Goal: Task Accomplishment & Management: Manage account settings

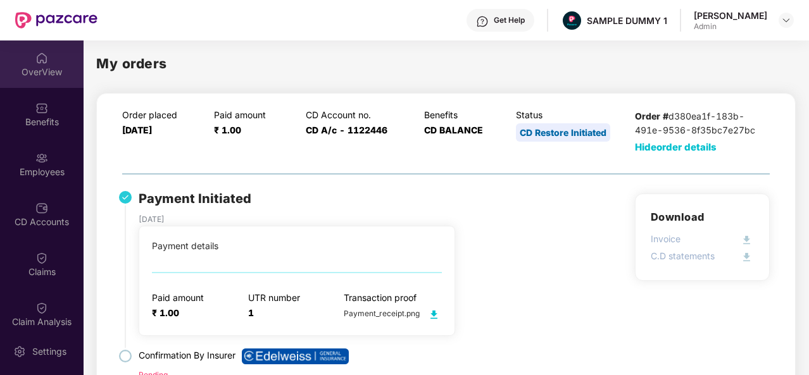
click at [39, 56] on img at bounding box center [41, 58] width 13 height 13
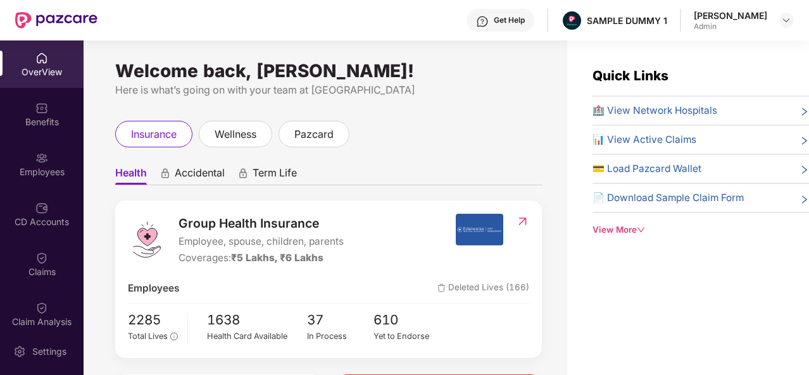
click at [510, 13] on div "Get Help" at bounding box center [500, 20] width 68 height 23
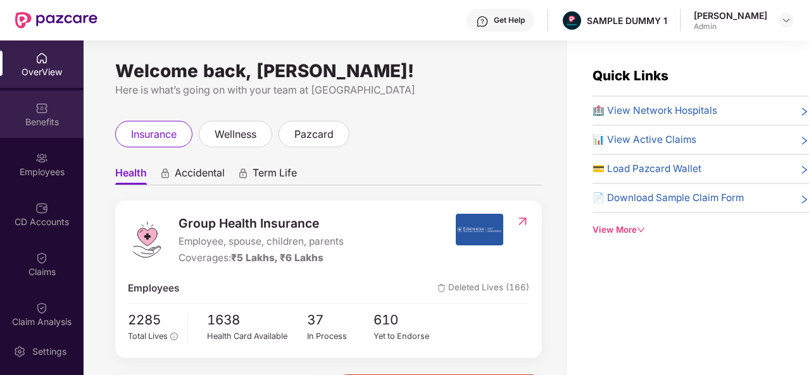
click at [49, 103] on div "Benefits" at bounding box center [42, 113] width 84 height 47
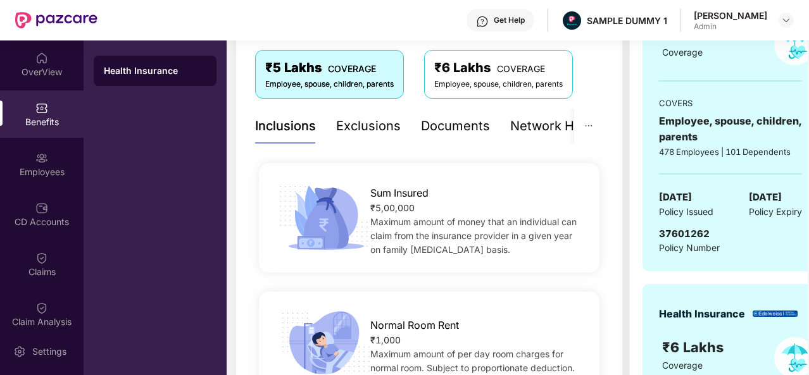
scroll to position [211, 0]
click at [368, 128] on div "Exclusions" at bounding box center [368, 126] width 65 height 20
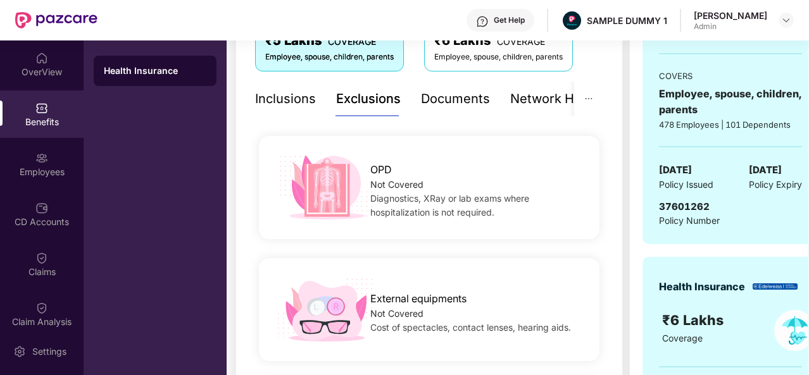
scroll to position [228, 0]
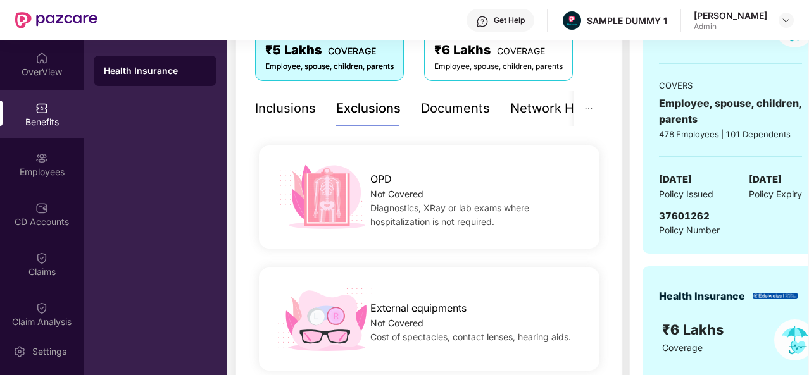
click at [440, 107] on div "Documents" at bounding box center [455, 109] width 69 height 20
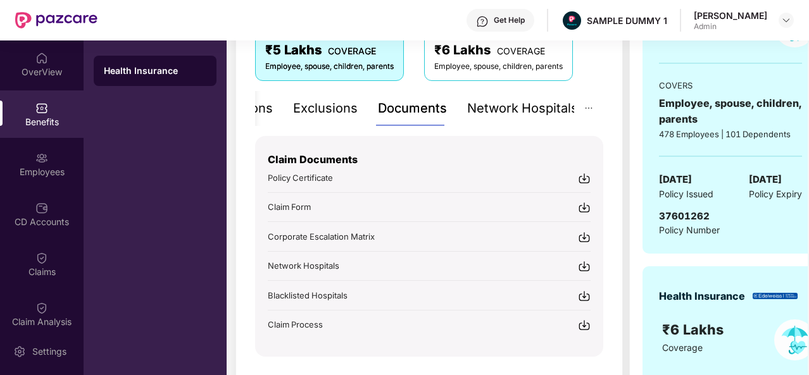
click at [543, 113] on div "Network Hospitals" at bounding box center [522, 109] width 111 height 20
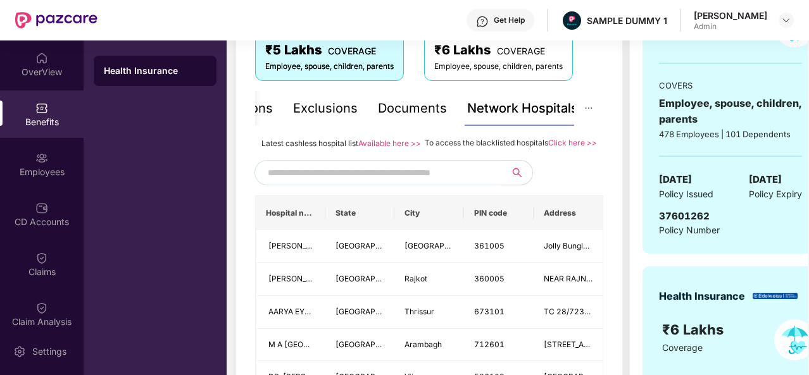
click at [387, 182] on input "text" at bounding box center [376, 172] width 216 height 19
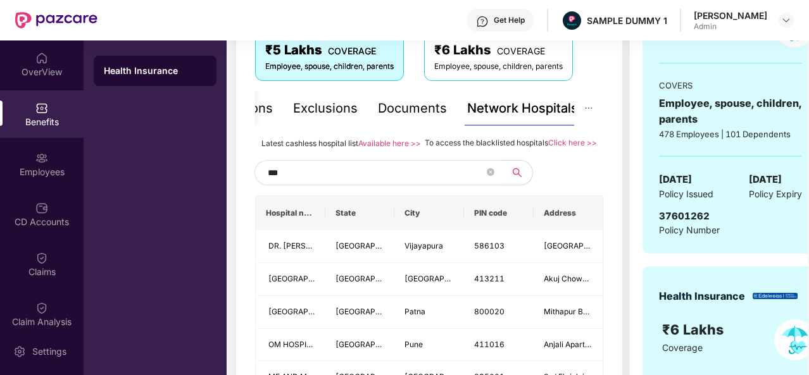
type input "****"
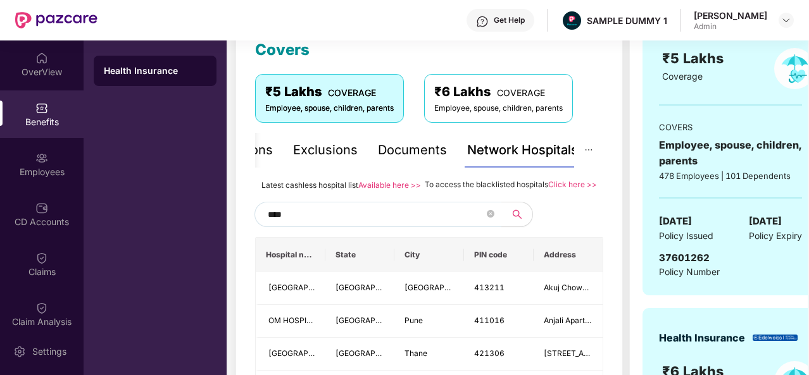
scroll to position [304, 0]
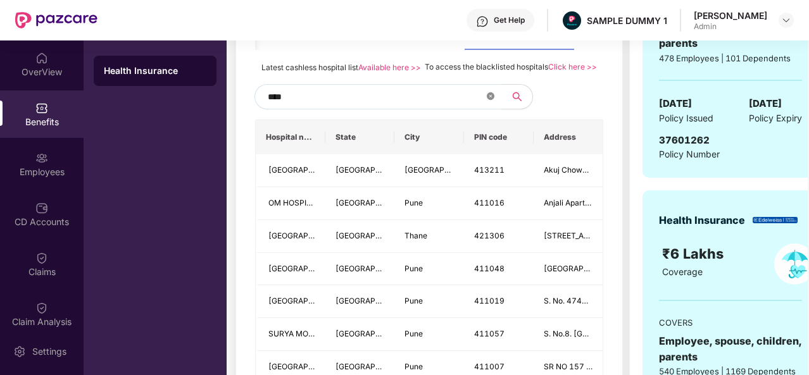
click at [489, 100] on icon "close-circle" at bounding box center [491, 96] width 8 height 8
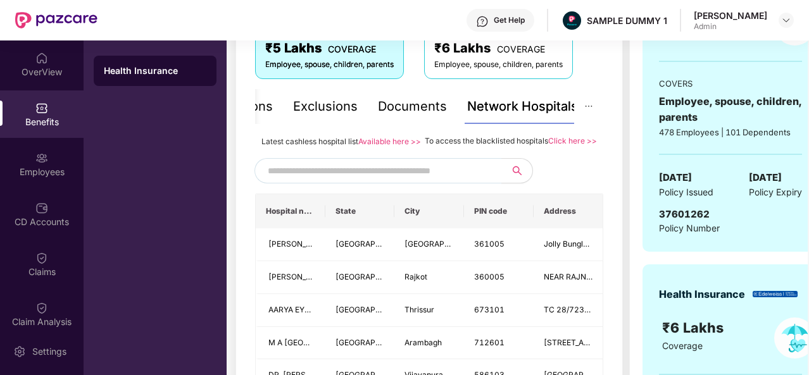
scroll to position [230, 0]
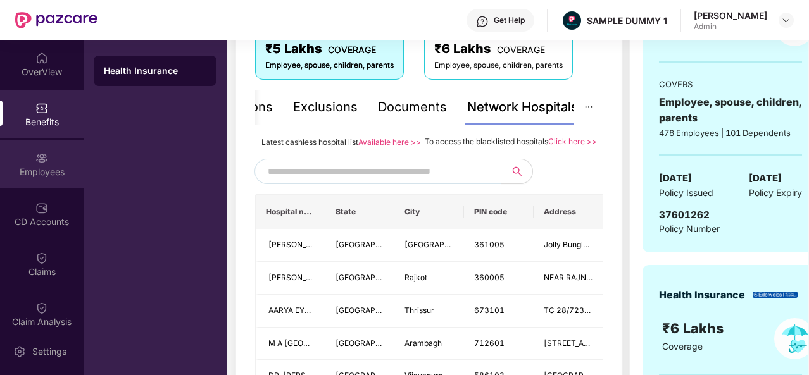
click at [25, 170] on div "Employees" at bounding box center [42, 172] width 84 height 13
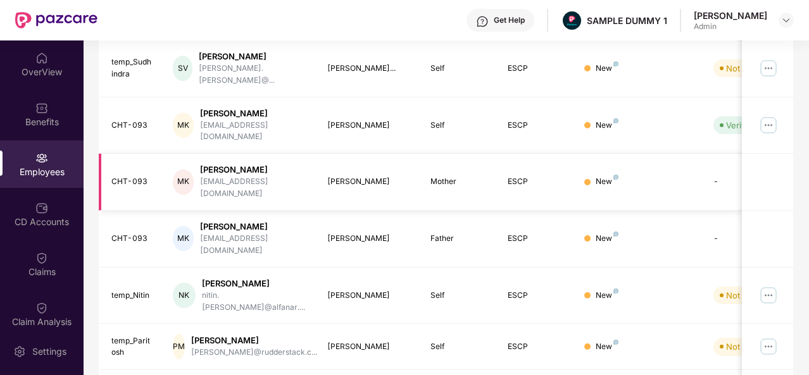
scroll to position [0, 0]
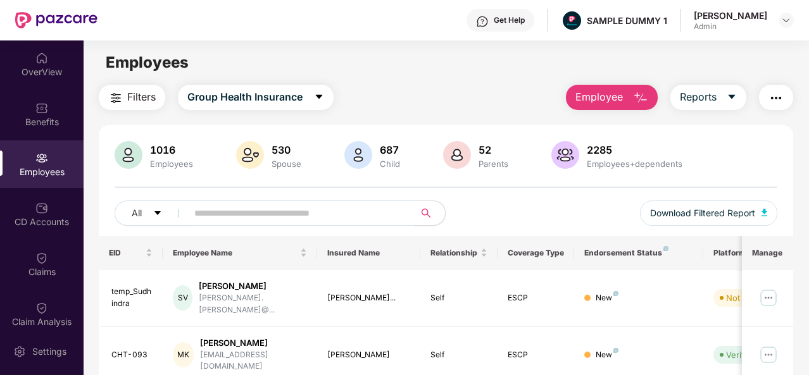
click at [624, 95] on button "Employee" at bounding box center [612, 97] width 92 height 25
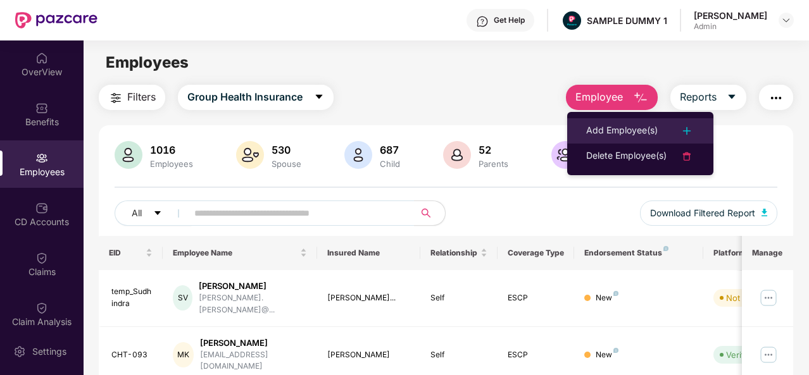
click at [665, 137] on div "Add Employee(s)" at bounding box center [640, 130] width 108 height 15
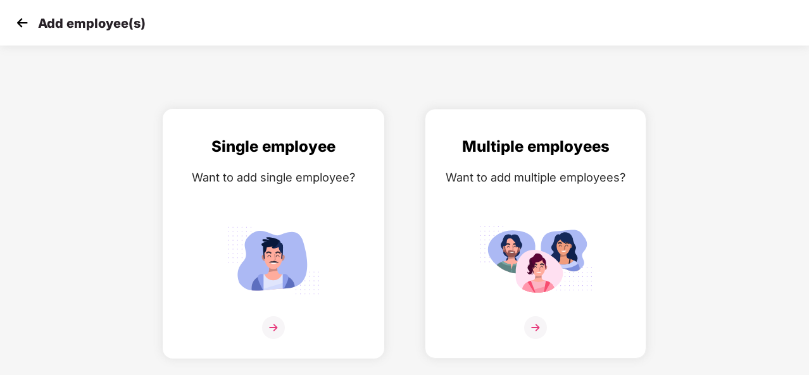
click at [266, 321] on img at bounding box center [273, 327] width 23 height 23
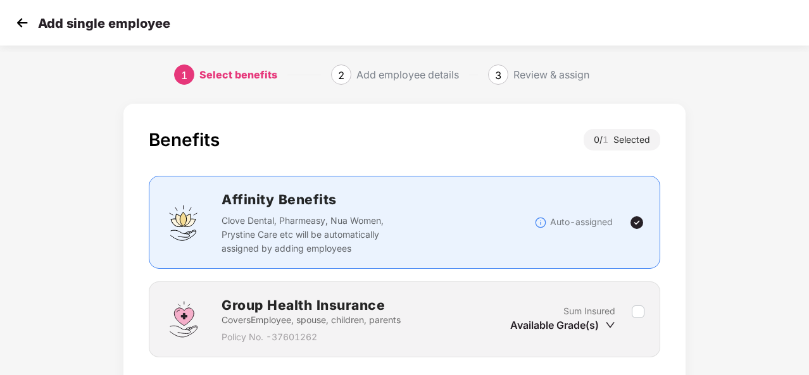
scroll to position [91, 0]
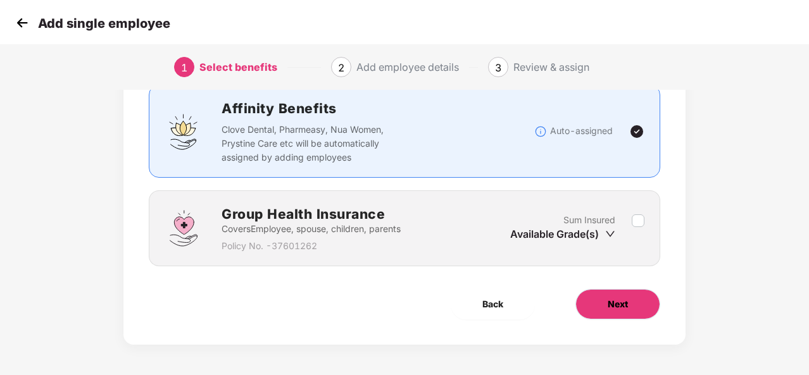
click at [624, 303] on span "Next" at bounding box center [617, 304] width 20 height 14
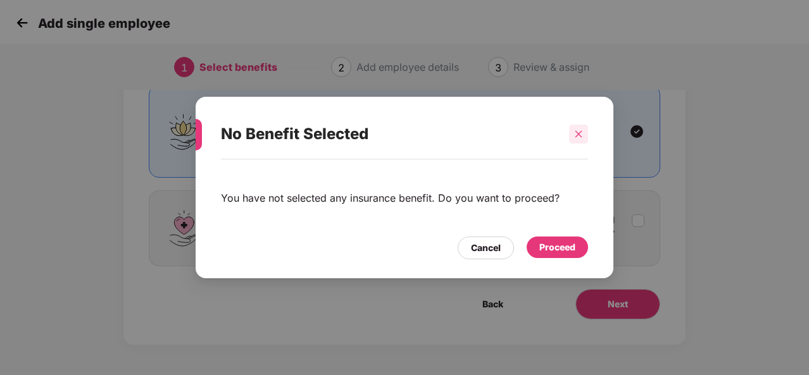
click at [576, 130] on icon "close" at bounding box center [578, 134] width 9 height 9
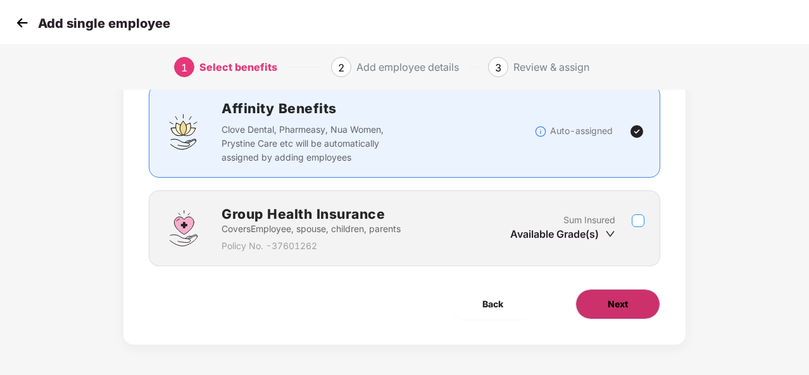
click at [605, 294] on div "Benefits 0 / 1 Selected Affinity Benefits Clove Dental, Pharmeasy, Nua Women, P…" at bounding box center [404, 179] width 562 height 332
click at [605, 294] on button "Next" at bounding box center [617, 304] width 85 height 30
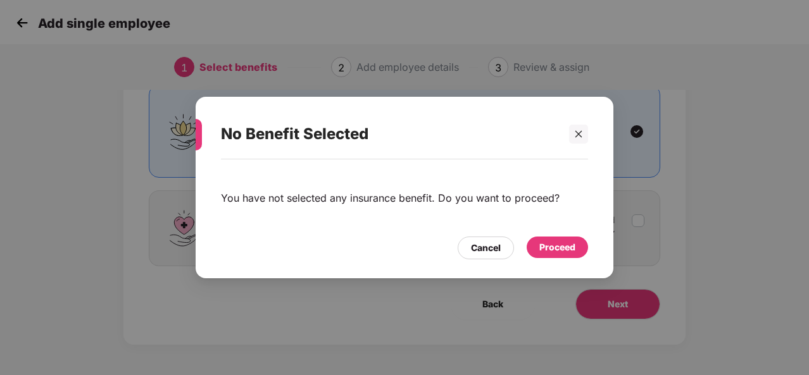
click at [557, 249] on div "Proceed" at bounding box center [557, 247] width 36 height 14
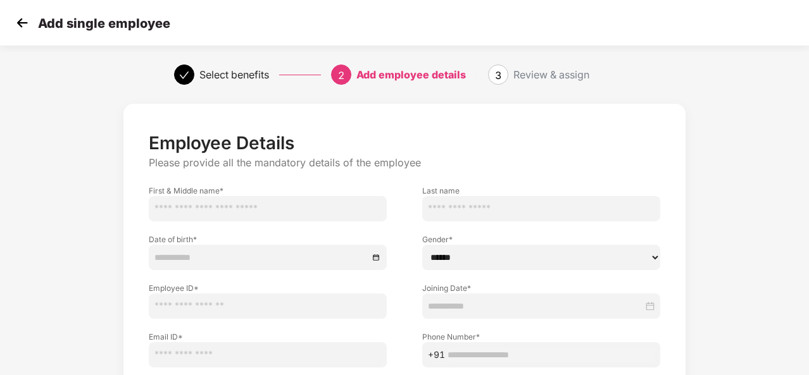
scroll to position [132, 0]
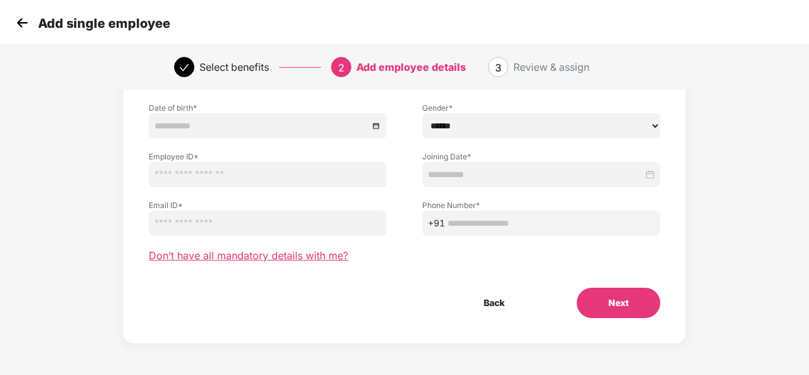
click at [284, 260] on span "Don’t have all mandatory details with me?" at bounding box center [248, 255] width 199 height 13
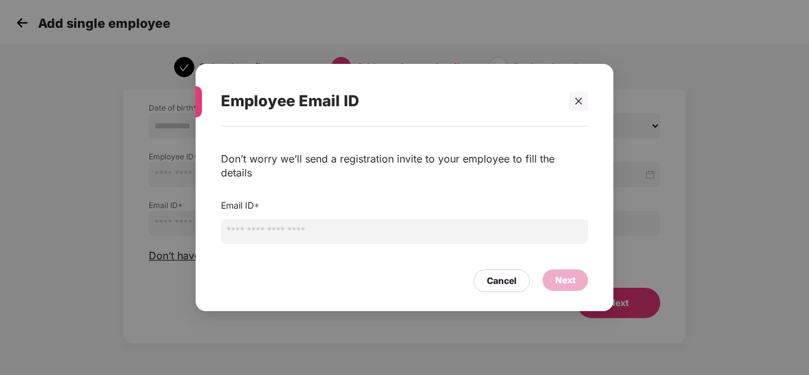
click at [266, 223] on input "email" at bounding box center [404, 231] width 367 height 25
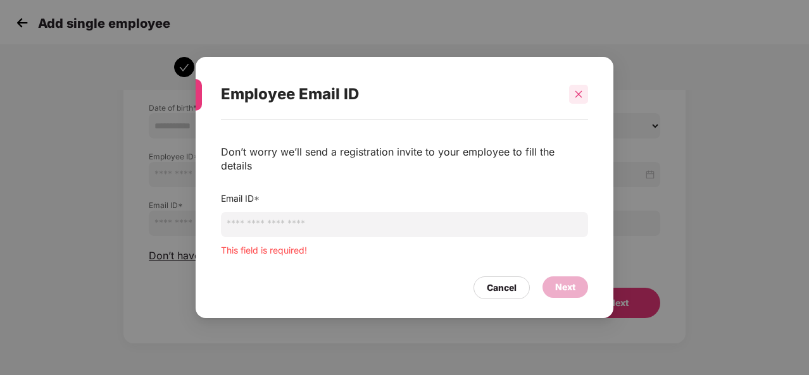
click at [576, 99] on icon "close" at bounding box center [578, 94] width 9 height 9
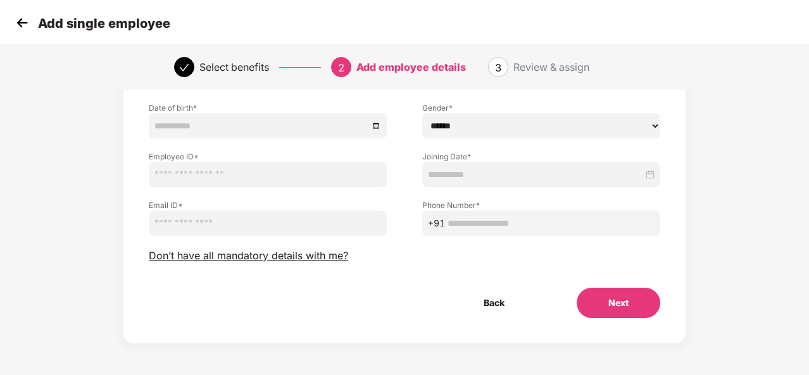
scroll to position [0, 0]
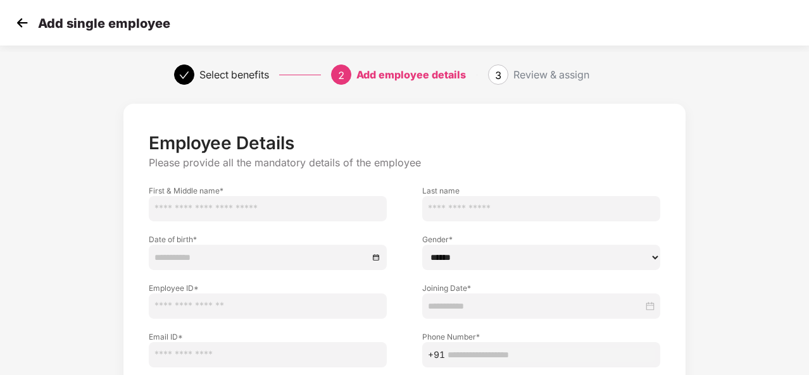
click at [23, 19] on img at bounding box center [22, 22] width 19 height 19
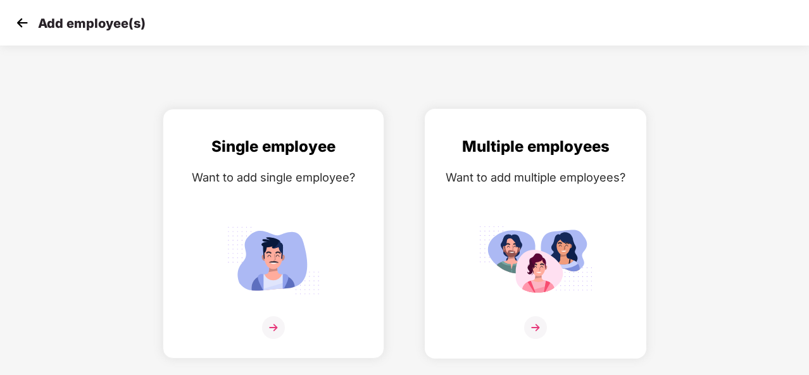
click at [529, 320] on img at bounding box center [535, 327] width 23 height 23
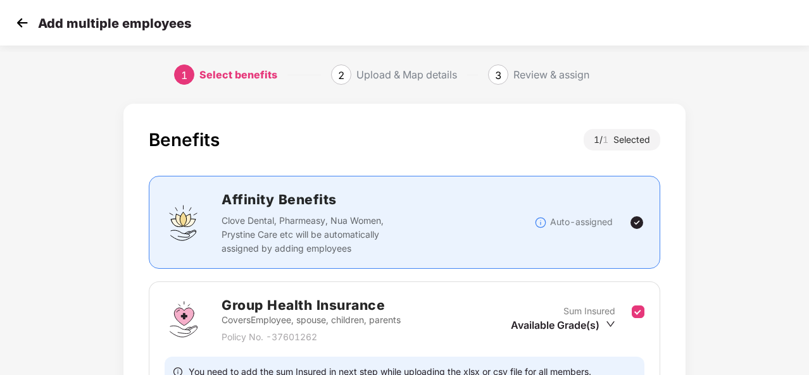
scroll to position [134, 0]
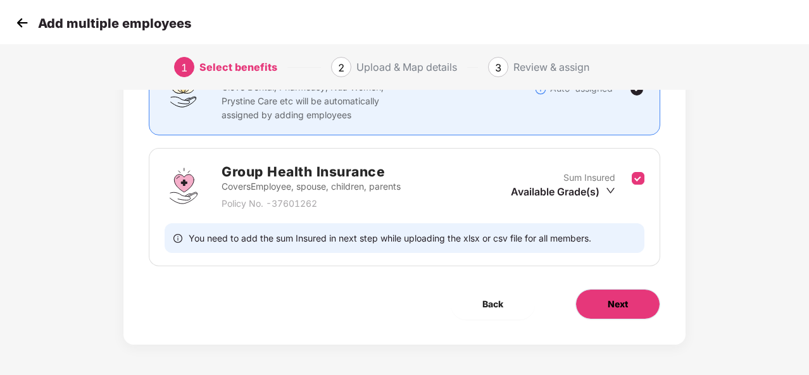
click at [611, 304] on span "Next" at bounding box center [617, 304] width 20 height 14
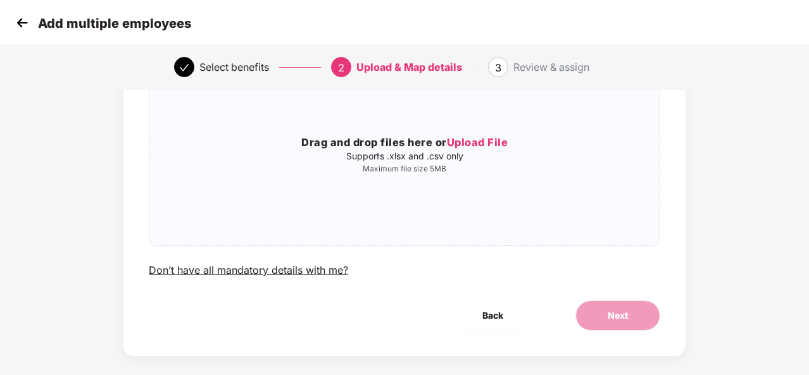
scroll to position [121, 0]
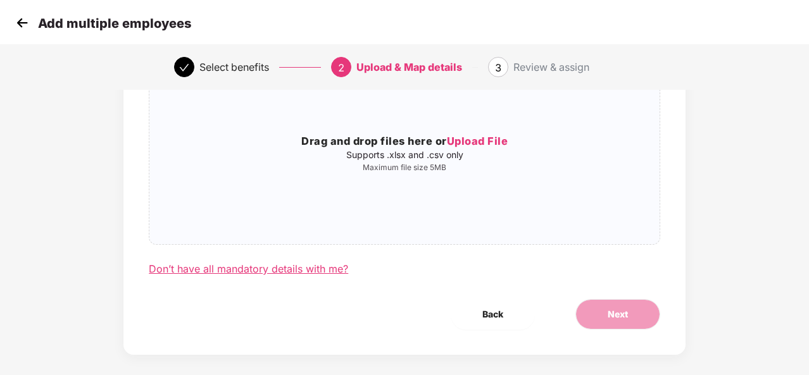
click at [257, 269] on div "Don’t have all mandatory details with me?" at bounding box center [248, 269] width 199 height 13
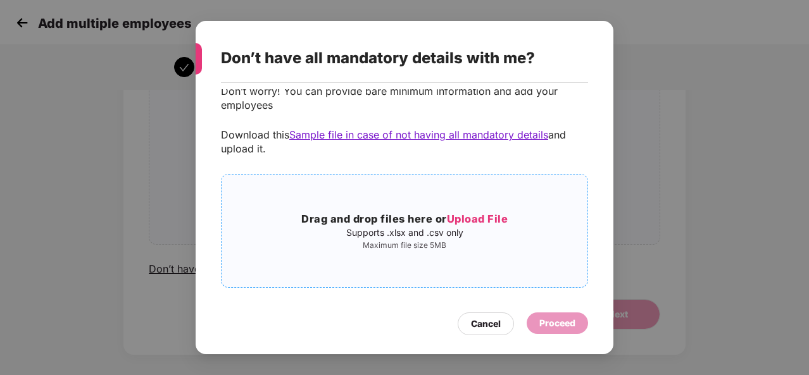
scroll to position [24, 0]
click at [487, 322] on div "Cancel" at bounding box center [486, 324] width 30 height 14
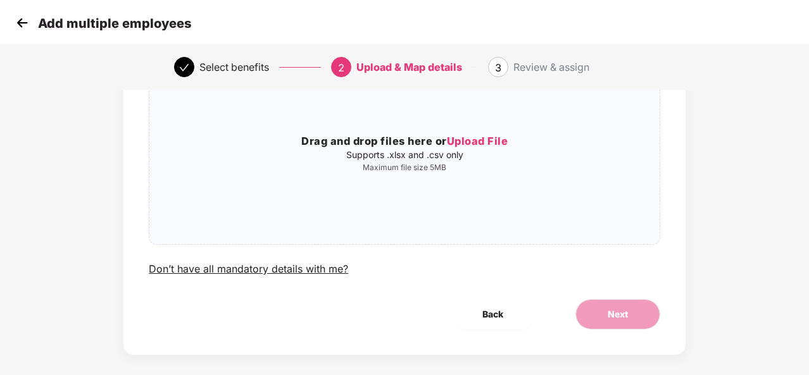
scroll to position [0, 0]
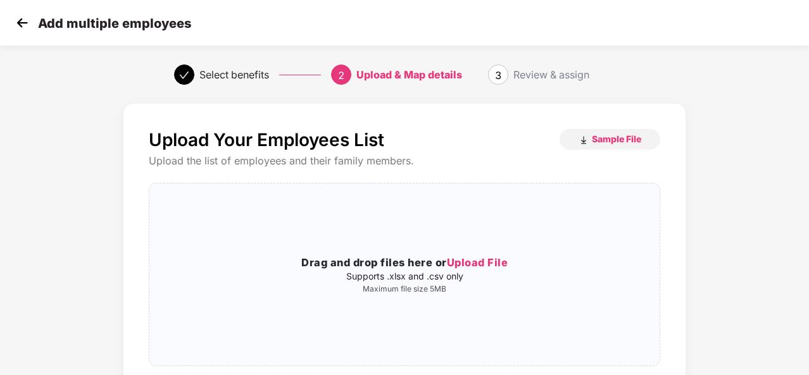
click at [22, 18] on img at bounding box center [22, 22] width 19 height 19
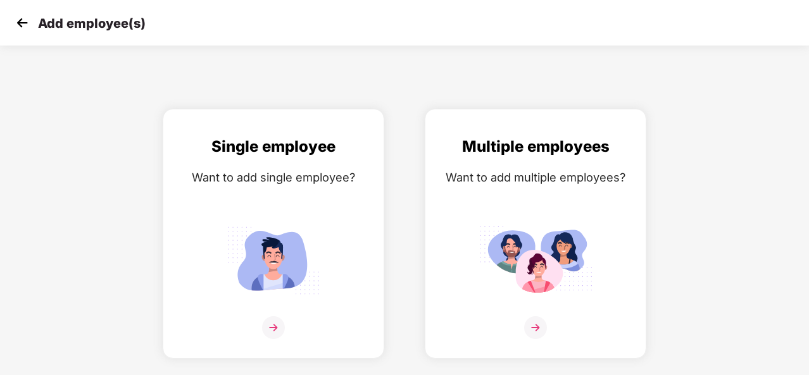
click at [22, 18] on img at bounding box center [22, 22] width 19 height 19
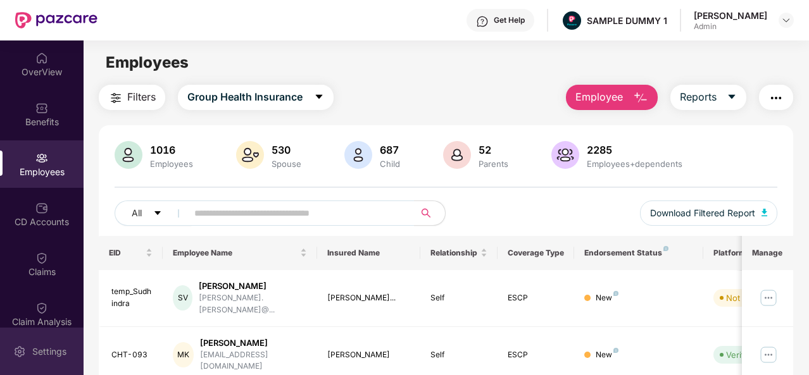
click at [25, 346] on img at bounding box center [19, 351] width 13 height 13
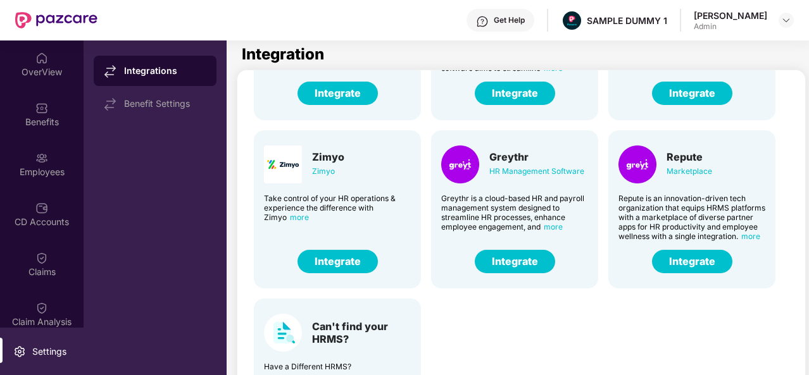
scroll to position [81, 0]
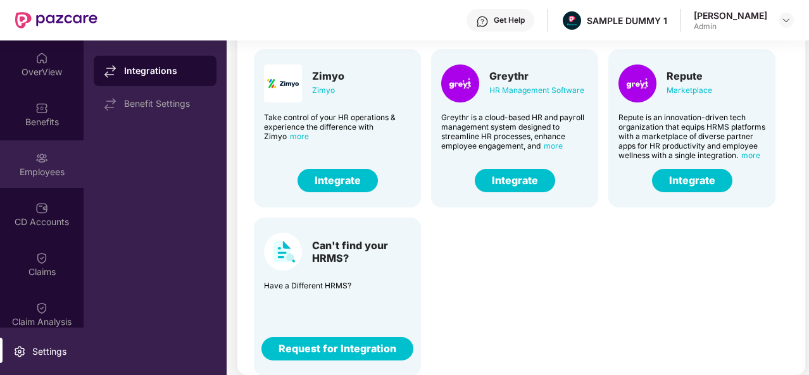
click at [35, 159] on img at bounding box center [41, 158] width 13 height 13
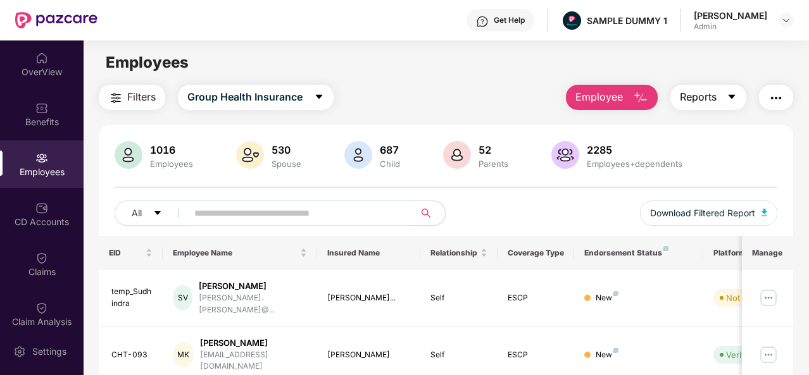
click at [729, 94] on icon "caret-down" at bounding box center [731, 97] width 10 height 10
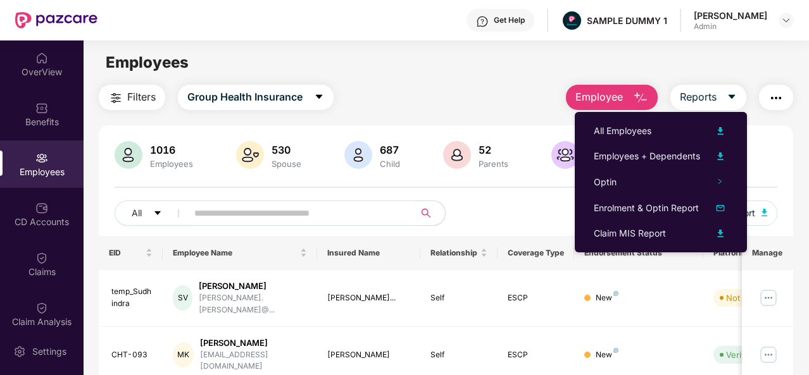
click at [785, 106] on button "button" at bounding box center [776, 97] width 34 height 25
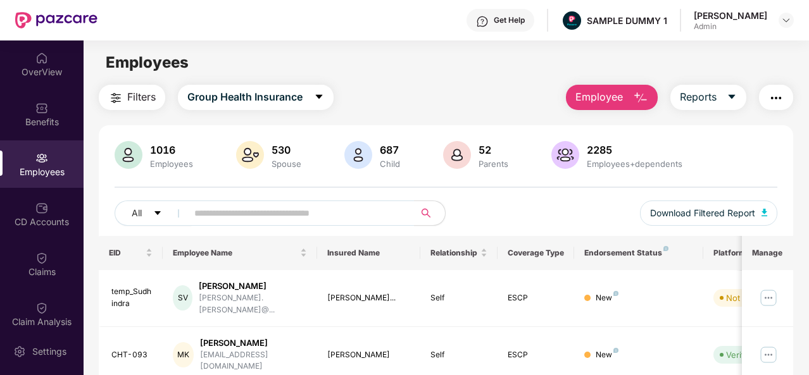
click at [764, 75] on main "Employees Filters Group Health Insurance Employee Reports 1016 Employees 530 Sp…" at bounding box center [446, 227] width 724 height 375
click at [38, 211] on img at bounding box center [41, 208] width 13 height 13
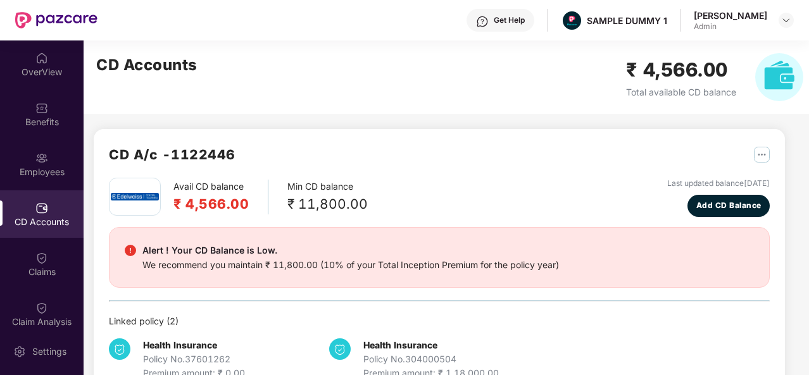
scroll to position [34, 0]
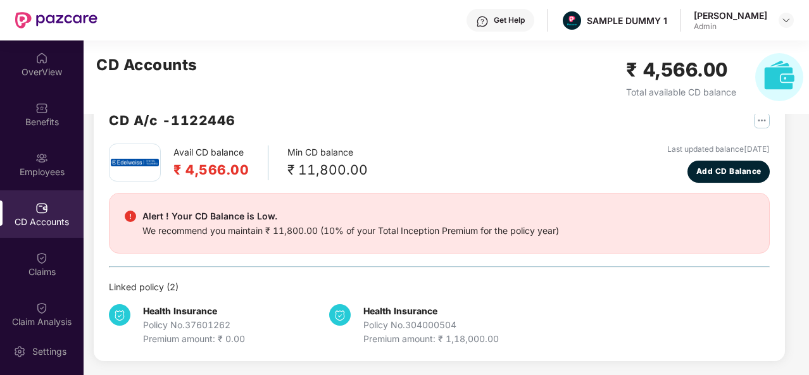
click at [190, 297] on div "Health Insurance Policy No. 37601262 Premium amount: ₹ 0.00 Health Insurance Po…" at bounding box center [439, 320] width 661 height 52
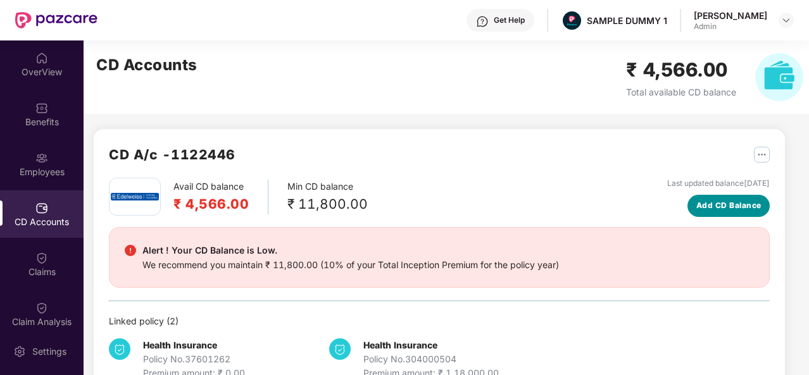
click at [717, 203] on span "Add CD Balance" at bounding box center [728, 206] width 65 height 12
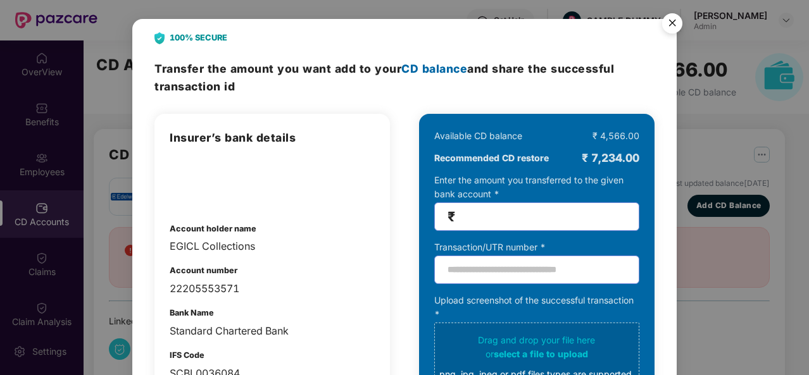
click at [671, 21] on img "Close" at bounding box center [671, 25] width 35 height 35
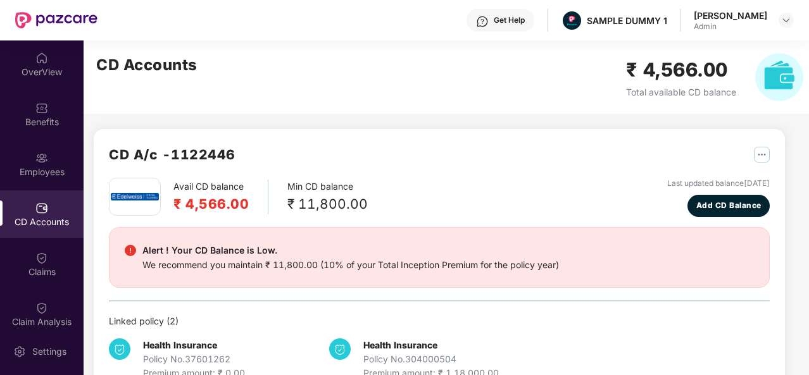
click at [573, 188] on div "Avail CD balance ₹ 4,566.00 Min CD balance ₹ 11,800.00 Last updated balance [DA…" at bounding box center [439, 197] width 661 height 39
click at [46, 258] on img at bounding box center [41, 258] width 13 height 13
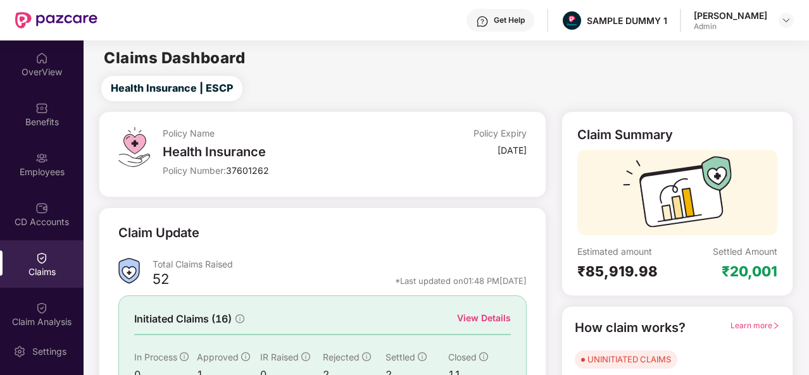
scroll to position [75, 0]
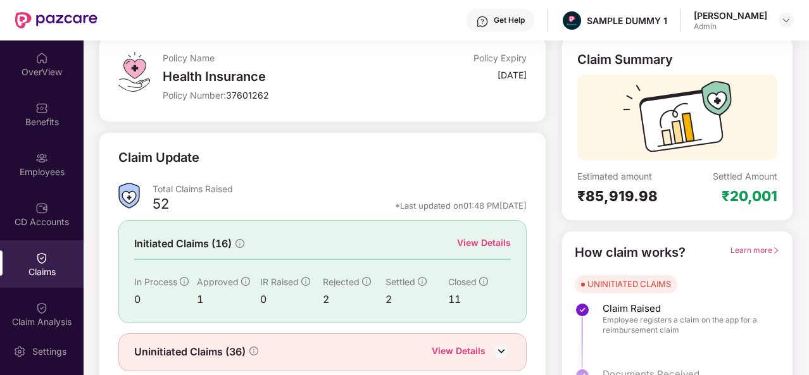
click at [500, 241] on div "View Details" at bounding box center [484, 243] width 54 height 14
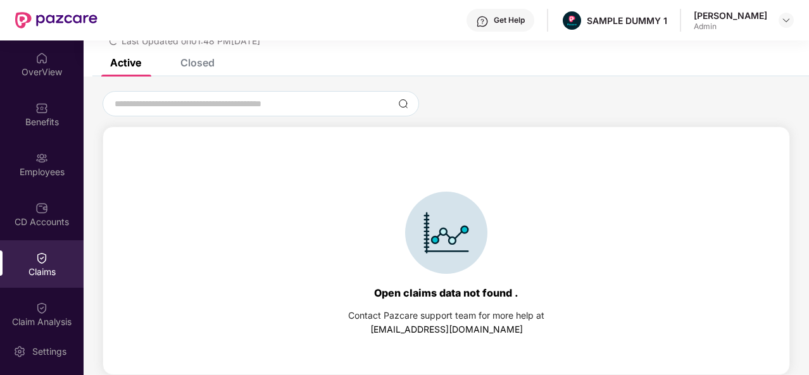
scroll to position [54, 0]
click at [189, 61] on div "Closed" at bounding box center [197, 62] width 34 height 13
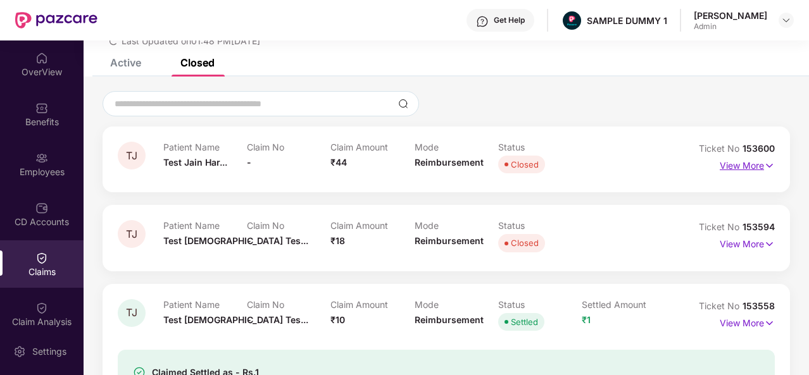
click at [740, 166] on p "View More" at bounding box center [746, 164] width 55 height 17
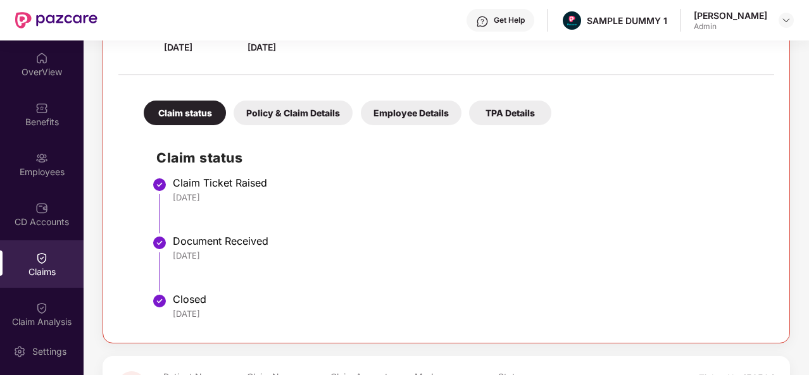
scroll to position [220, 0]
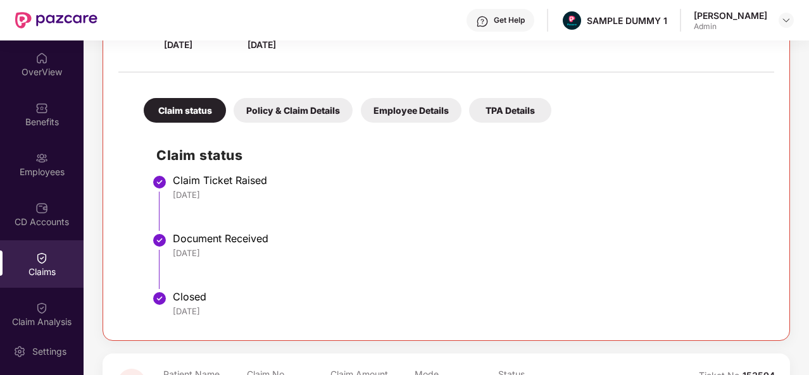
click at [290, 109] on div "Policy & Claim Details" at bounding box center [292, 110] width 119 height 25
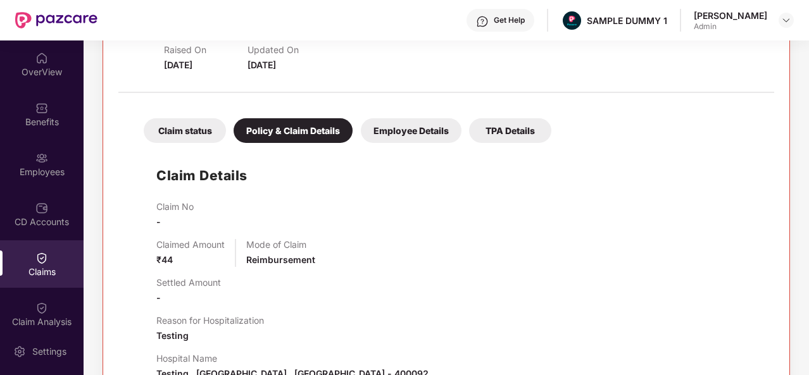
scroll to position [186, 0]
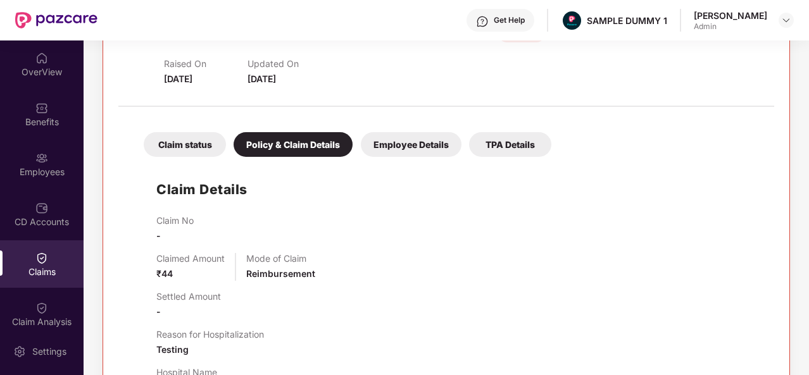
click at [399, 152] on div "Employee Details" at bounding box center [411, 144] width 101 height 25
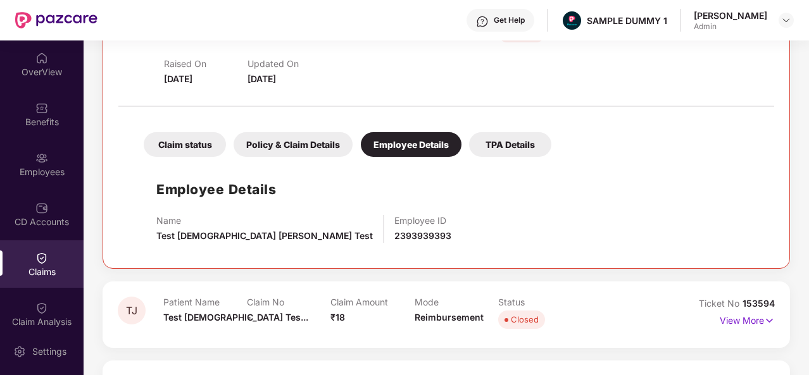
click at [189, 148] on div "Claim status" at bounding box center [185, 144] width 82 height 25
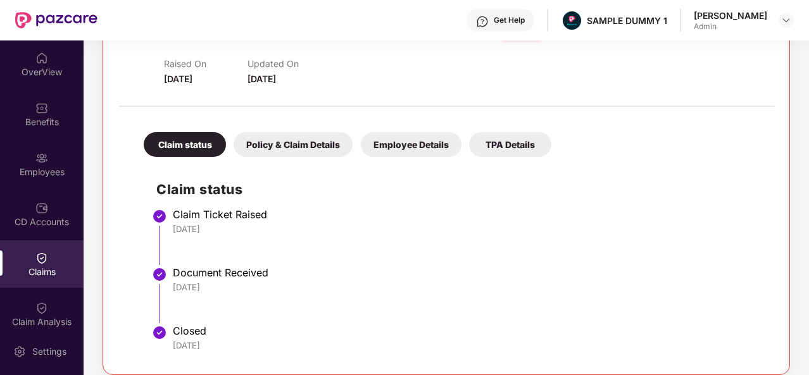
scroll to position [139, 0]
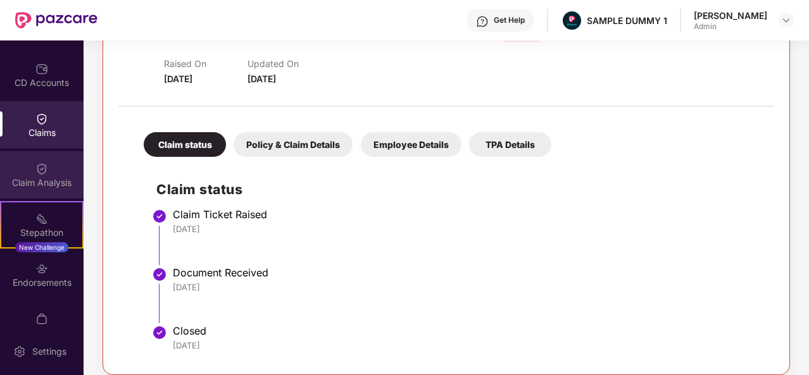
click at [46, 171] on div "Claim Analysis" at bounding box center [42, 174] width 84 height 47
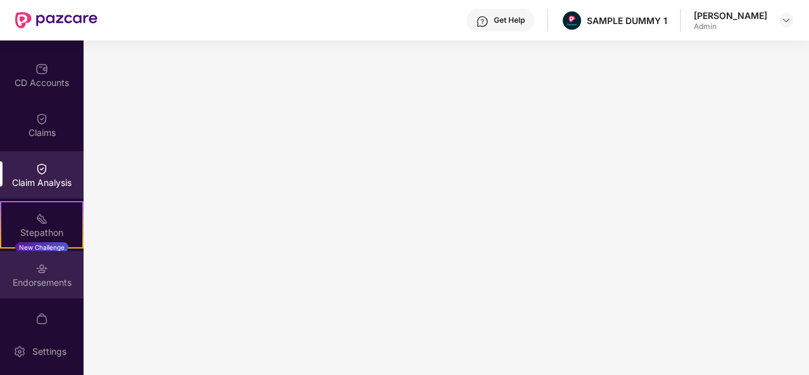
scroll to position [212, 0]
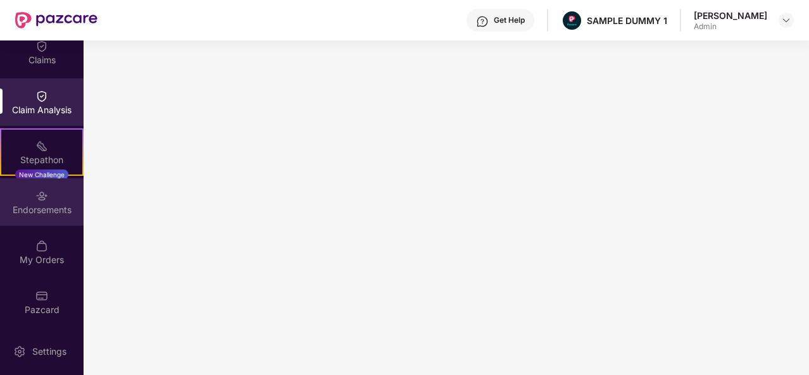
click at [58, 201] on div "Endorsements" at bounding box center [42, 201] width 84 height 47
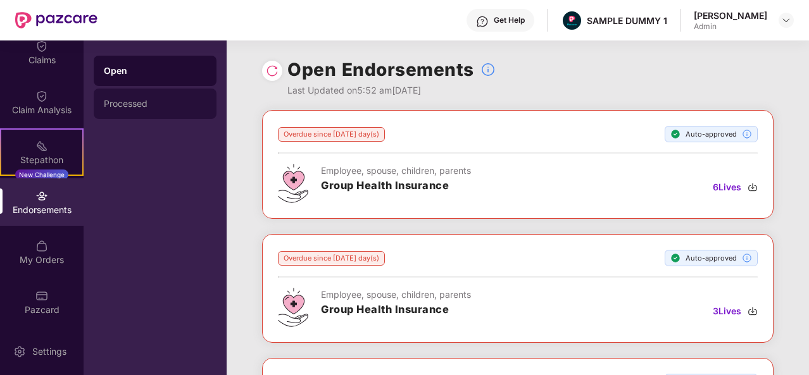
click at [148, 103] on div "Processed" at bounding box center [155, 104] width 102 height 10
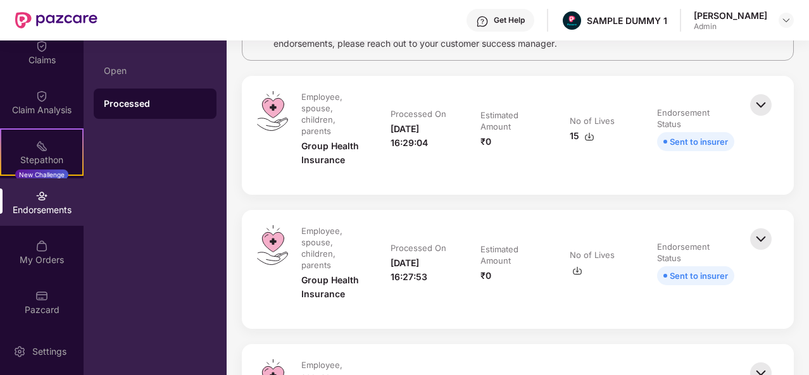
scroll to position [129, 0]
click at [762, 105] on img at bounding box center [761, 104] width 28 height 28
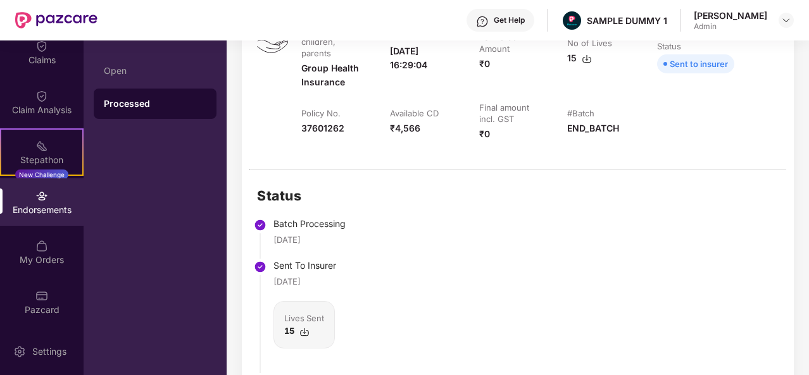
scroll to position [206, 0]
click at [44, 256] on div "My Orders" at bounding box center [42, 260] width 84 height 13
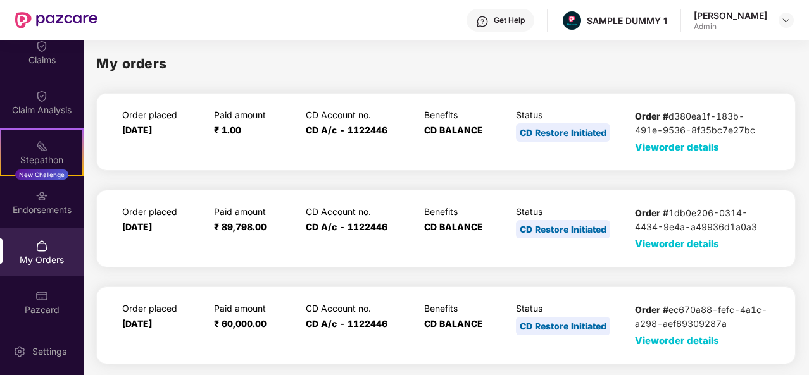
click at [683, 149] on span "View order details" at bounding box center [677, 147] width 84 height 12
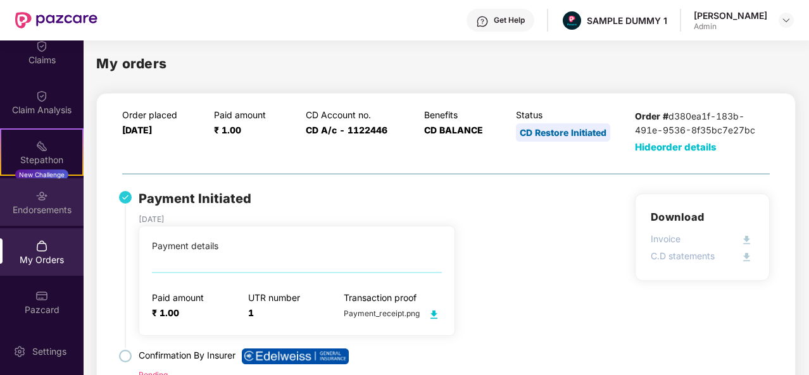
click at [50, 216] on div "Endorsements" at bounding box center [42, 201] width 84 height 47
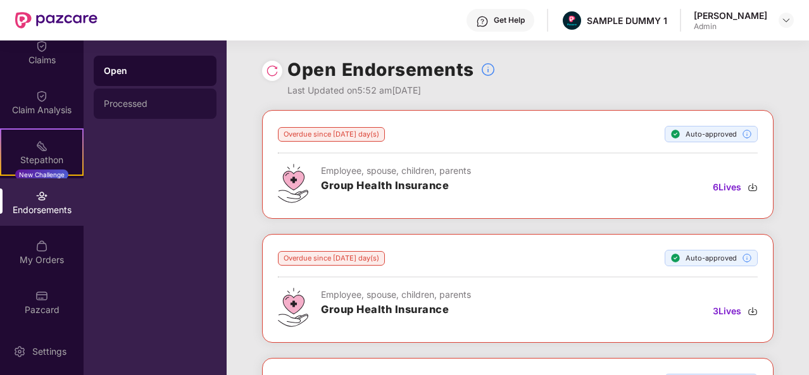
click at [143, 109] on div "Processed" at bounding box center [155, 104] width 123 height 30
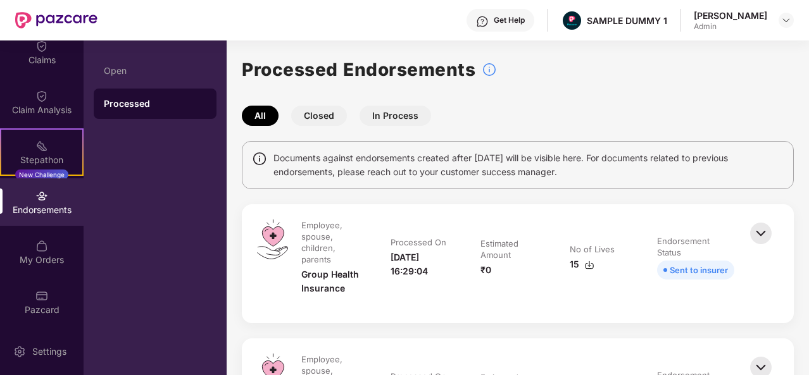
click at [762, 228] on img at bounding box center [761, 234] width 28 height 28
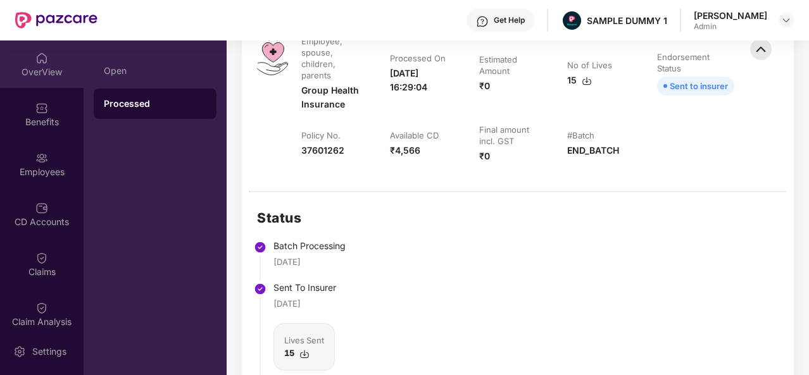
click at [53, 64] on div "OverView" at bounding box center [42, 63] width 84 height 47
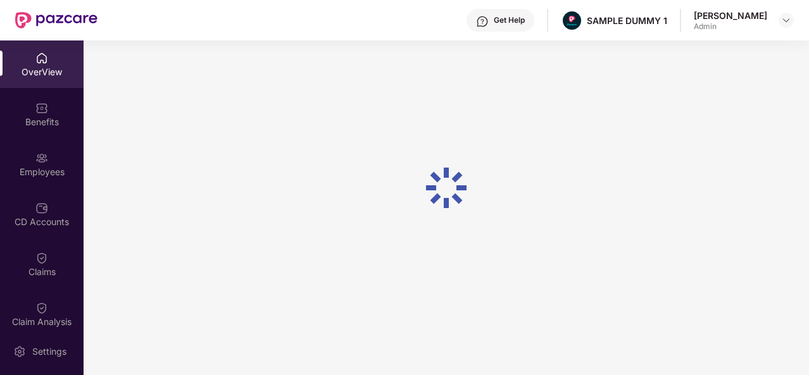
scroll to position [40, 0]
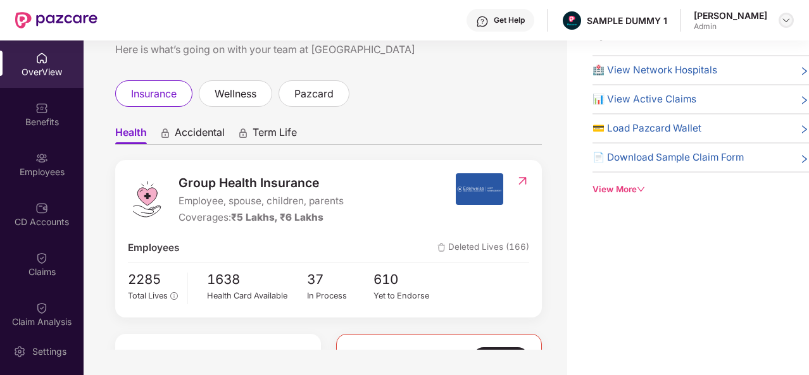
click at [781, 20] on img at bounding box center [786, 20] width 10 height 10
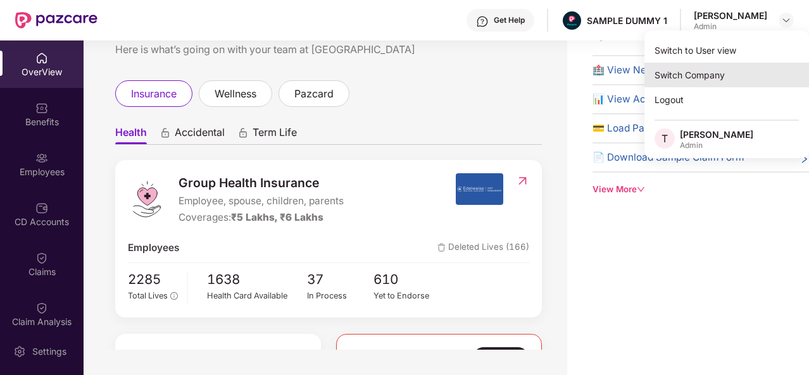
click at [682, 79] on div "Switch Company" at bounding box center [726, 75] width 165 height 25
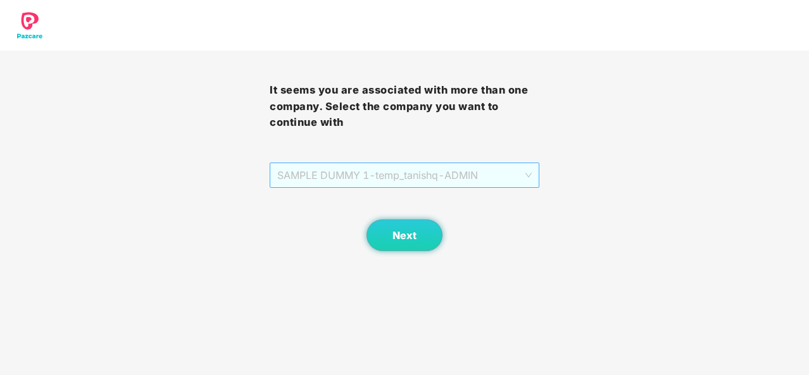
click at [504, 175] on span "SAMPLE DUMMY 1 - temp_tanishq - ADMIN" at bounding box center [404, 175] width 254 height 24
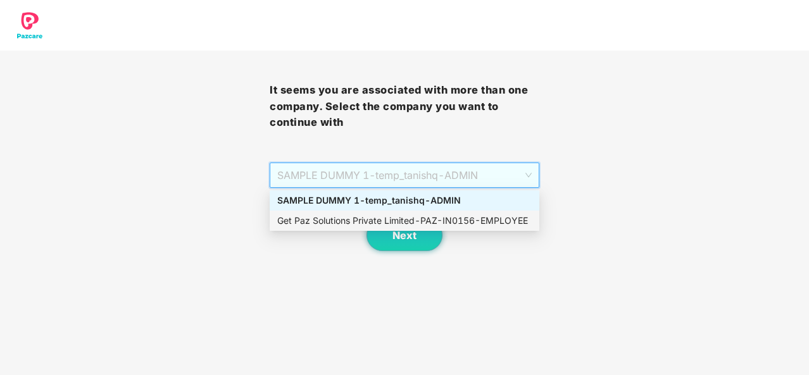
click at [449, 225] on div "Get Paz Solutions Private Limited - PAZ-IN0156 - EMPLOYEE" at bounding box center [404, 221] width 254 height 14
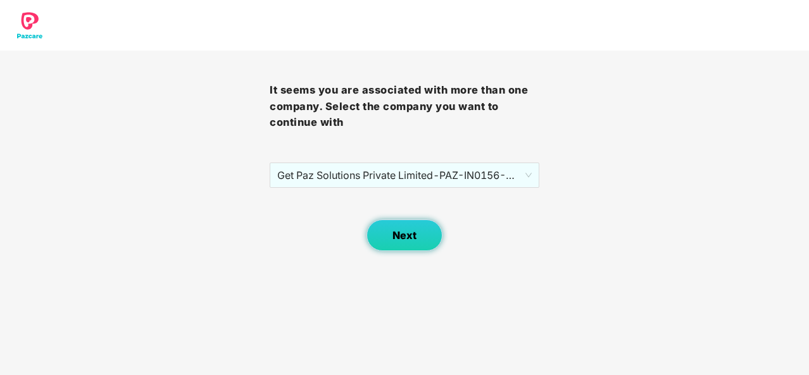
click at [417, 237] on button "Next" at bounding box center [404, 236] width 76 height 32
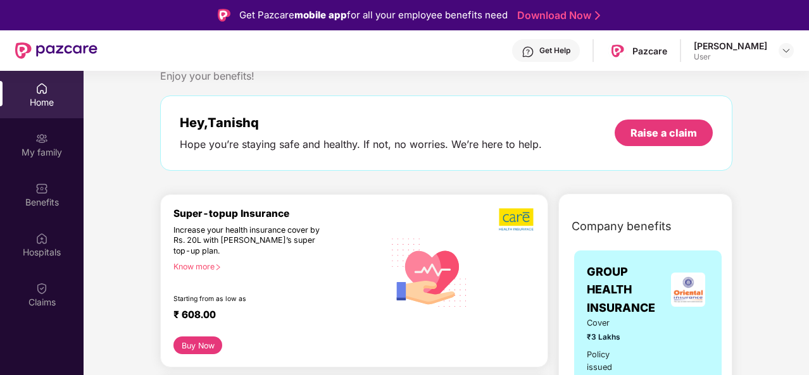
scroll to position [0, 0]
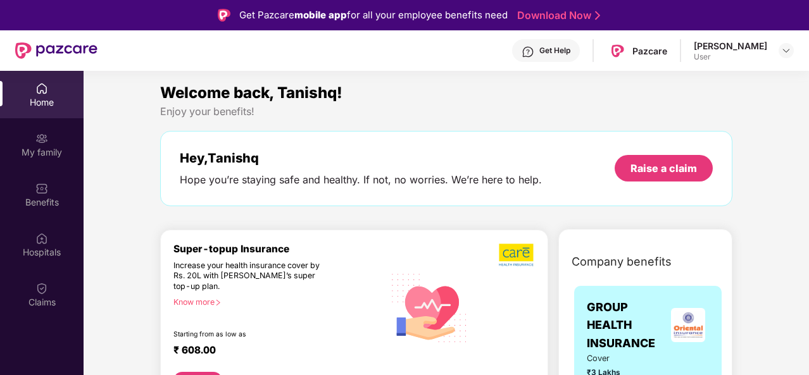
click at [557, 46] on div "Get Help" at bounding box center [554, 51] width 31 height 10
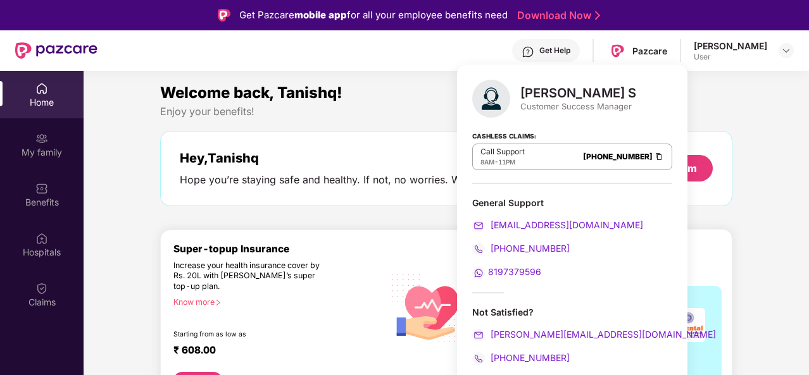
scroll to position [71, 0]
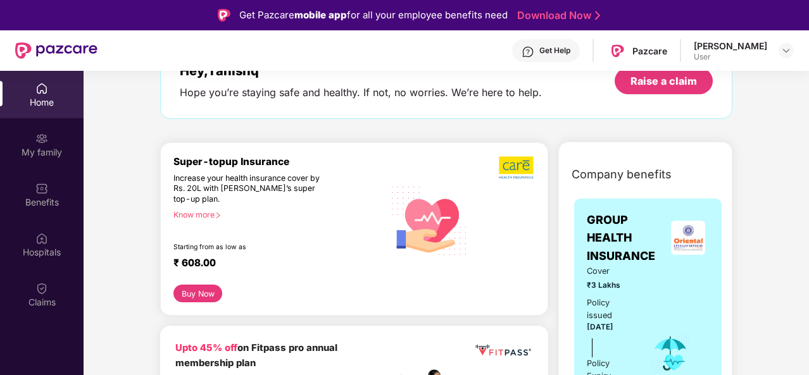
scroll to position [0, 0]
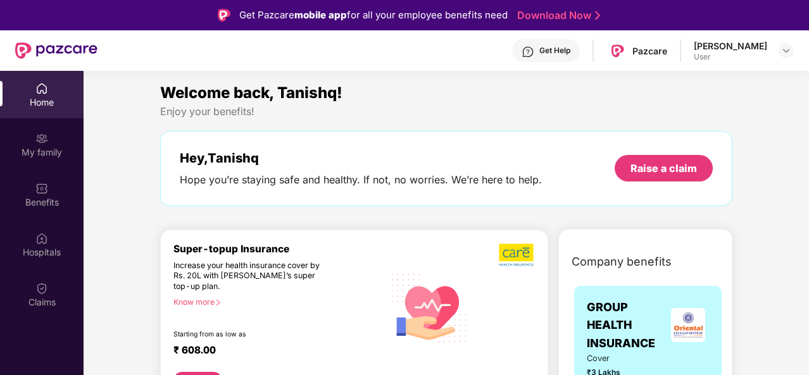
click at [556, 48] on div "Get Help" at bounding box center [554, 51] width 31 height 10
click at [683, 213] on div "Welcome back, Tanishq! Enjoy your benefits! Hey, Tanishq Hope you’re staying sa…" at bounding box center [446, 150] width 582 height 138
click at [37, 131] on div at bounding box center [41, 137] width 13 height 13
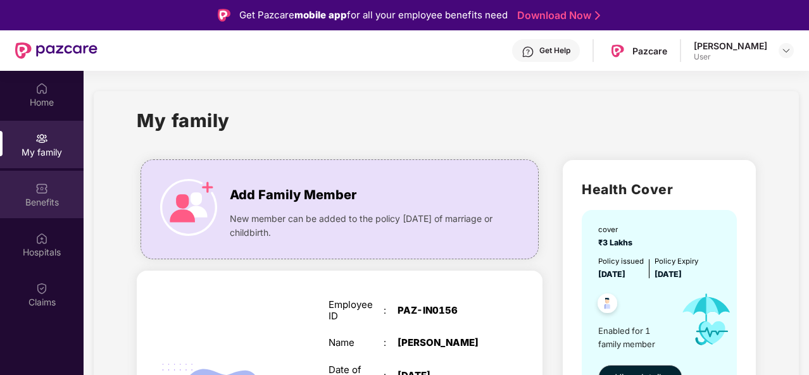
click at [59, 192] on div "Benefits" at bounding box center [42, 194] width 84 height 47
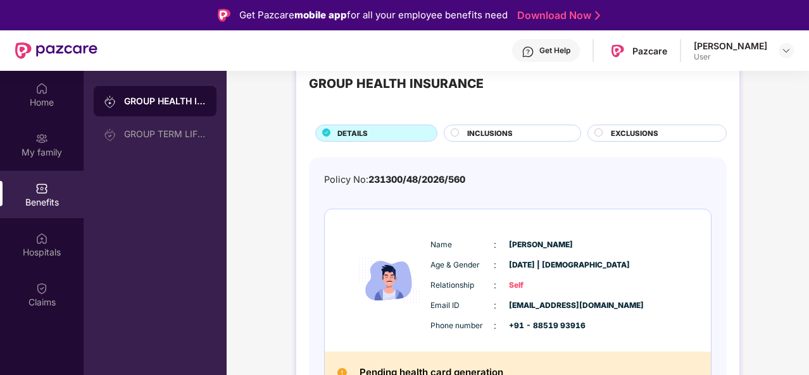
scroll to position [38, 0]
click at [519, 125] on div "INCLUSIONS" at bounding box center [512, 132] width 137 height 17
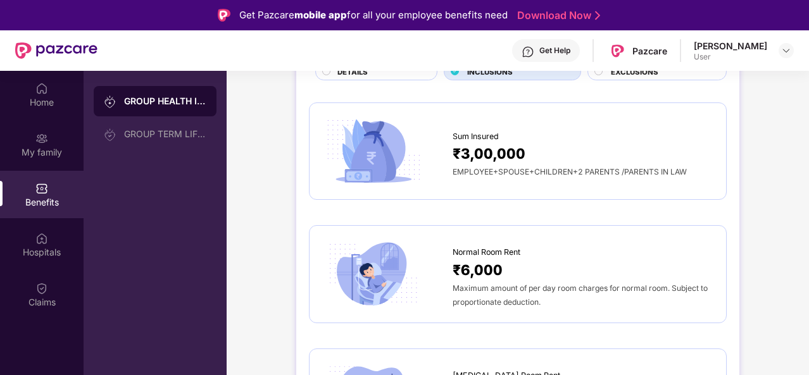
scroll to position [0, 0]
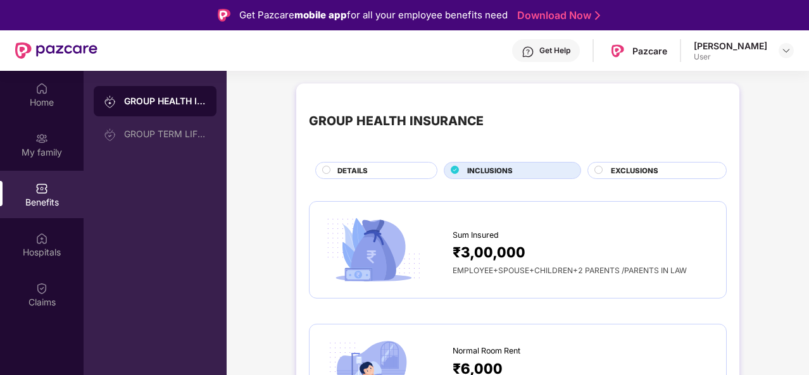
click at [647, 170] on span "EXCLUSIONS" at bounding box center [634, 170] width 47 height 11
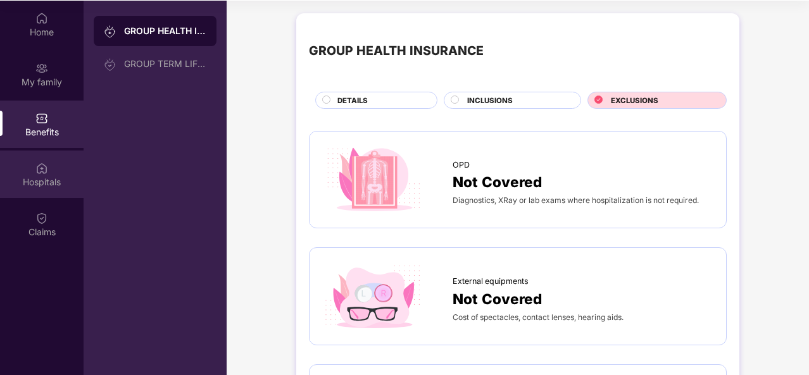
click at [48, 178] on div "Hospitals" at bounding box center [42, 182] width 84 height 13
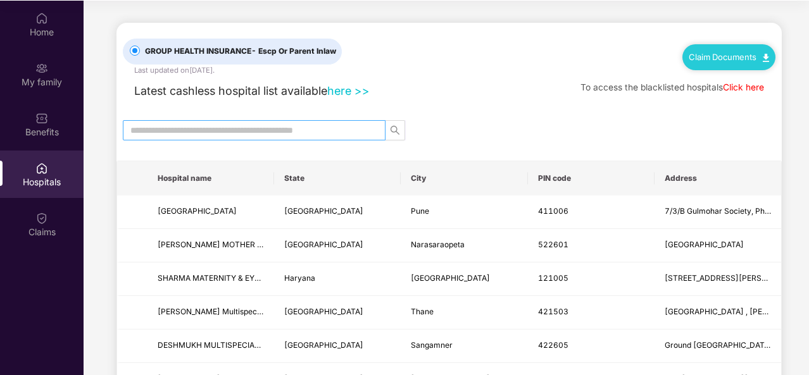
click at [232, 127] on input "text" at bounding box center [248, 130] width 237 height 14
type input "****"
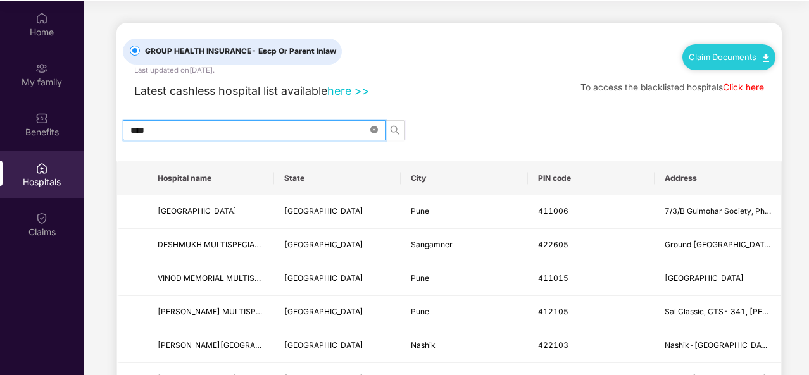
click at [376, 126] on icon "close-circle" at bounding box center [374, 130] width 8 height 8
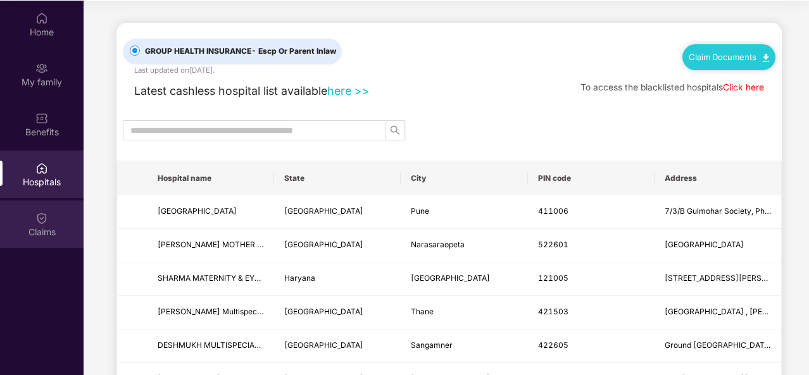
click at [57, 220] on div "Claims" at bounding box center [42, 224] width 84 height 47
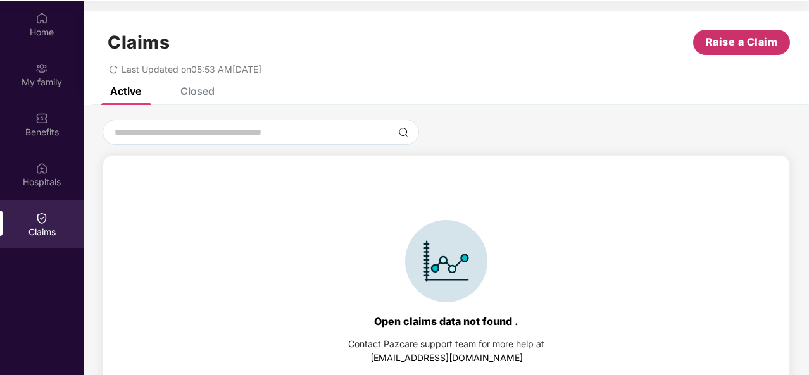
click at [726, 45] on span "Raise a Claim" at bounding box center [741, 42] width 72 height 16
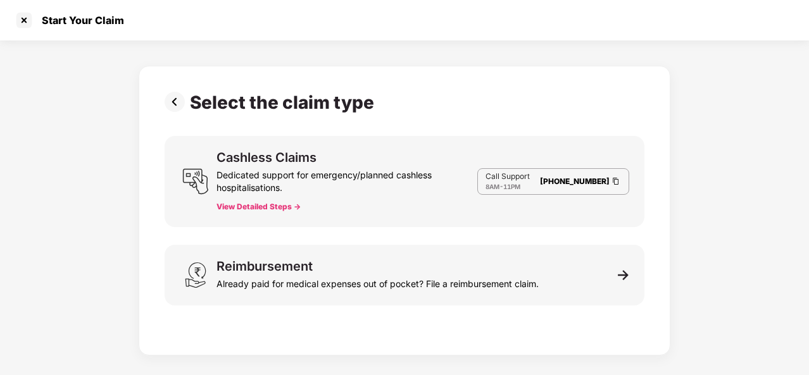
scroll to position [30, 0]
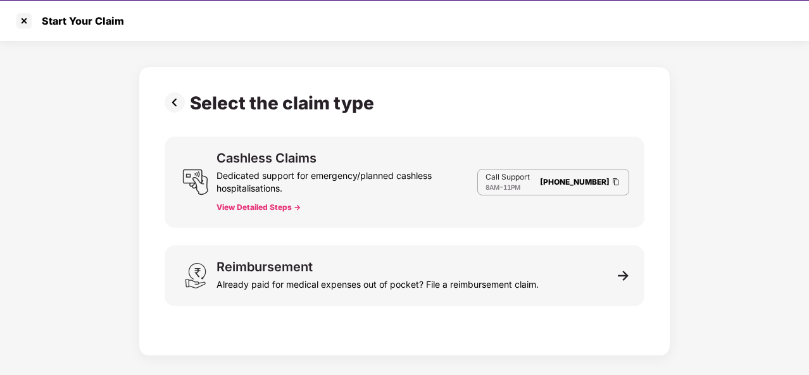
click at [267, 205] on button "View Detailed Steps ->" at bounding box center [258, 207] width 84 height 10
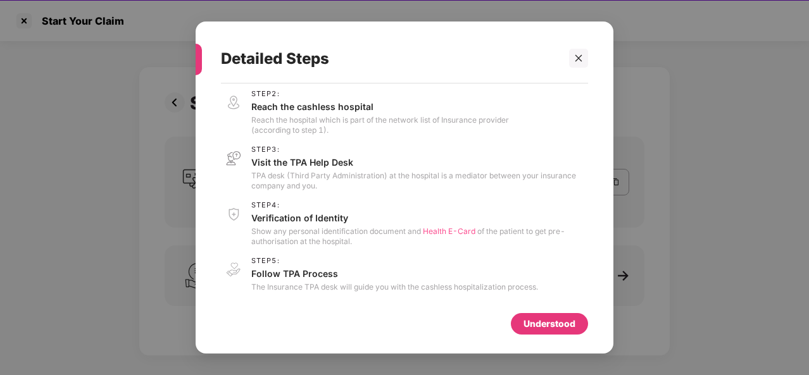
scroll to position [0, 0]
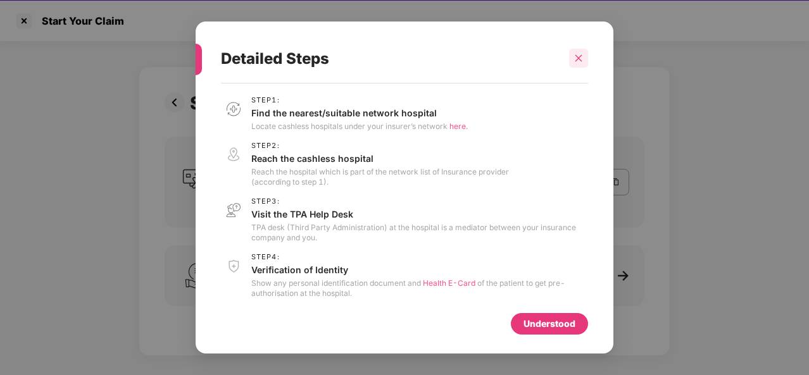
click at [577, 56] on icon "close" at bounding box center [578, 58] width 9 height 9
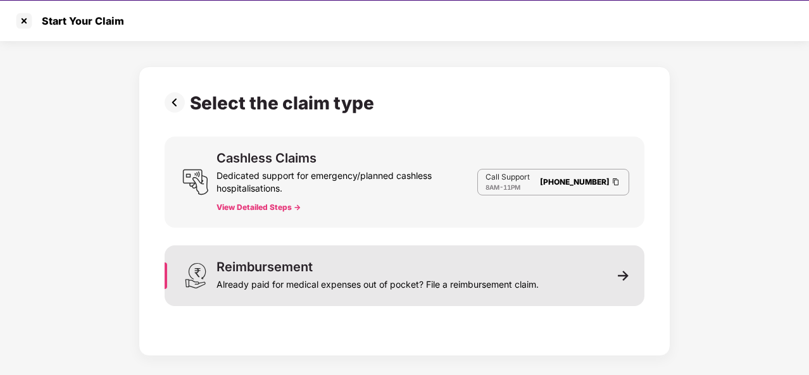
click at [615, 266] on div "Reimbursement Already paid for medical expenses out of pocket? File a reimburse…" at bounding box center [405, 275] width 480 height 61
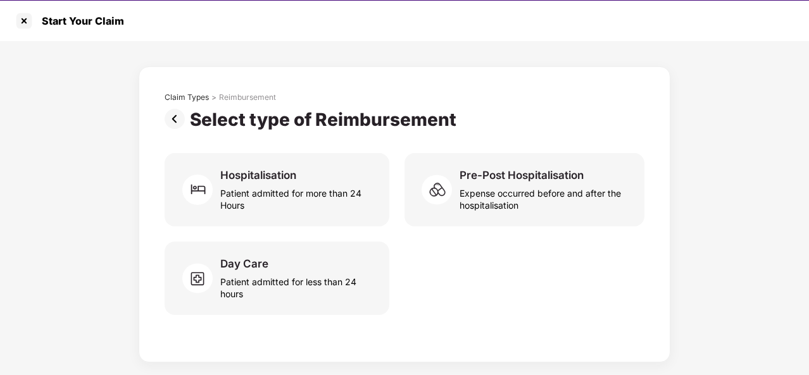
click at [180, 120] on img at bounding box center [177, 119] width 25 height 20
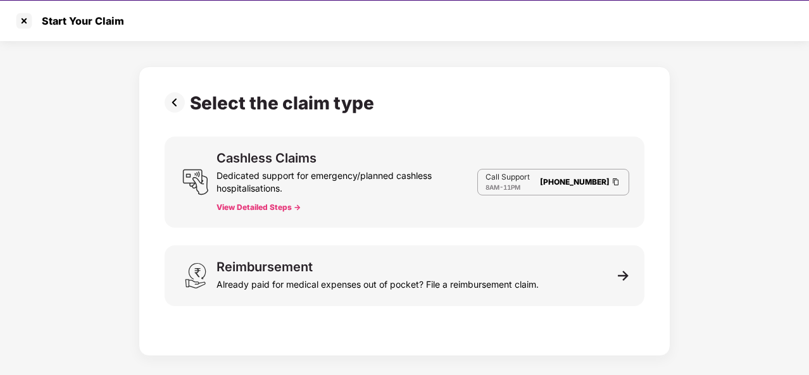
click at [178, 104] on img at bounding box center [177, 102] width 25 height 20
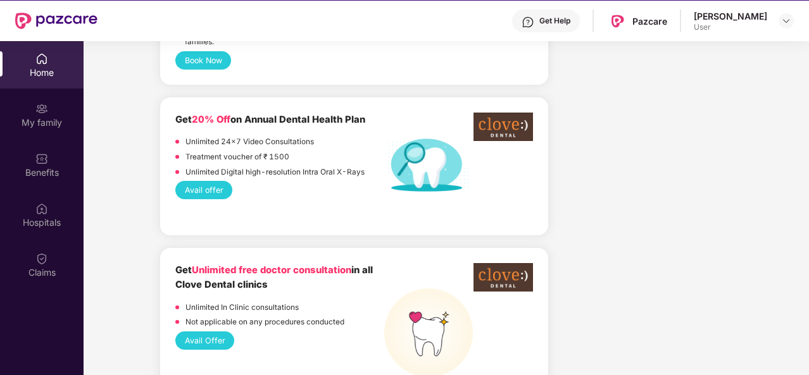
scroll to position [1024, 0]
